Goal: Task Accomplishment & Management: Complete application form

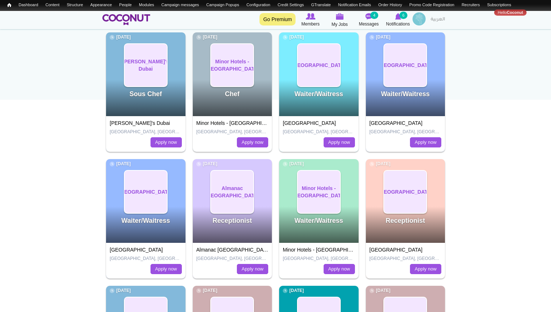
scroll to position [56, 0]
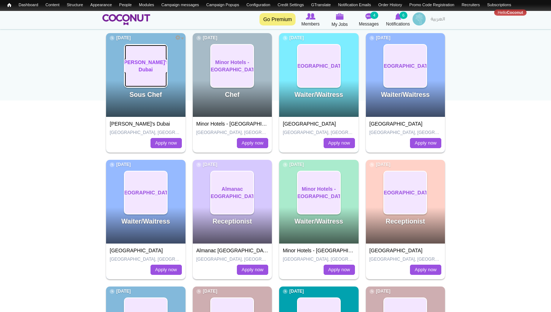
click at [146, 66] on span "[PERSON_NAME]'s Dubai" at bounding box center [145, 66] width 47 height 15
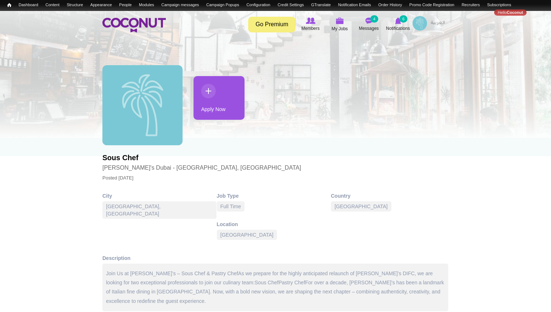
click at [219, 109] on link "Apply Now" at bounding box center [219, 98] width 51 height 44
